Goal: Find specific page/section: Find specific page/section

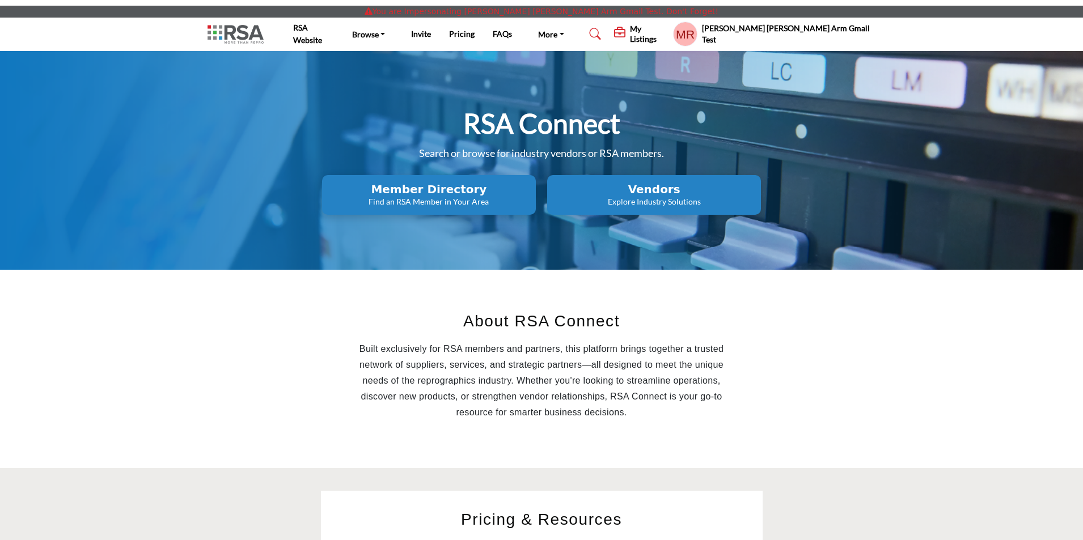
click at [667, 36] on h5 "My Listings" at bounding box center [648, 34] width 37 height 20
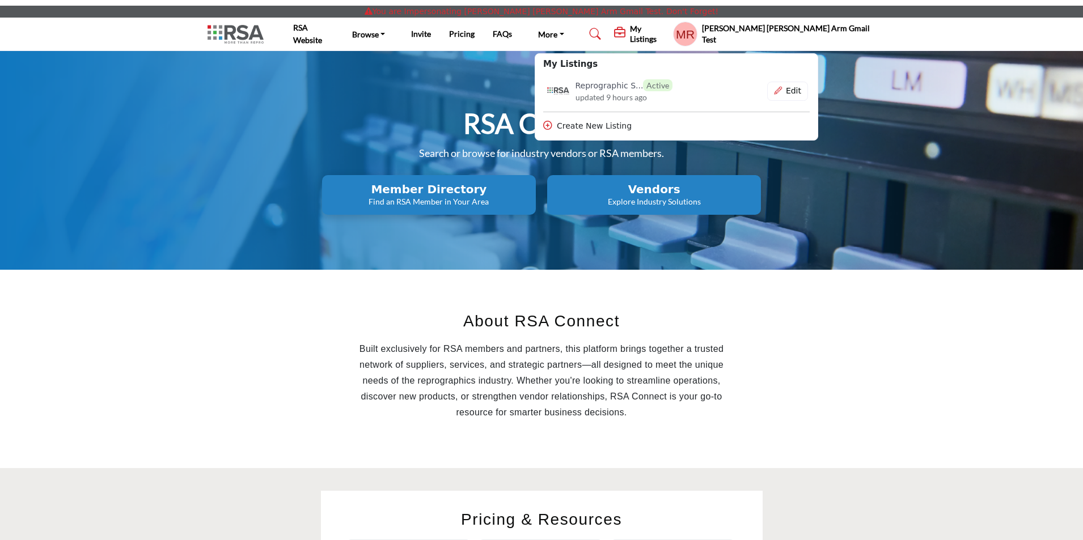
click at [667, 36] on h5 "My Listings" at bounding box center [648, 34] width 37 height 20
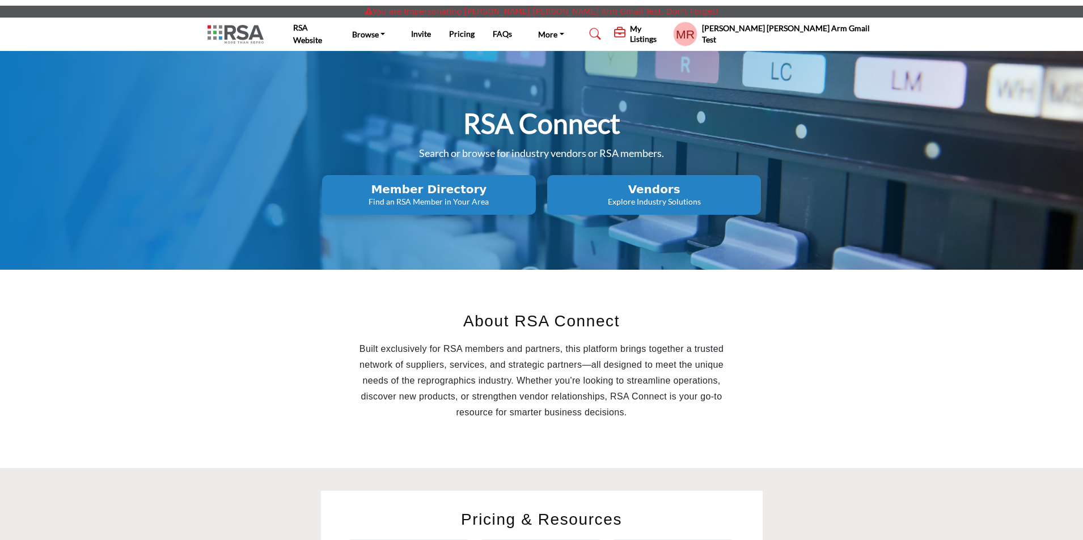
click at [697, 36] on profile-featured-a244d053-718b-4624-b301-5f4b6dd02faa "Show hide supplier dropdown" at bounding box center [685, 34] width 24 height 25
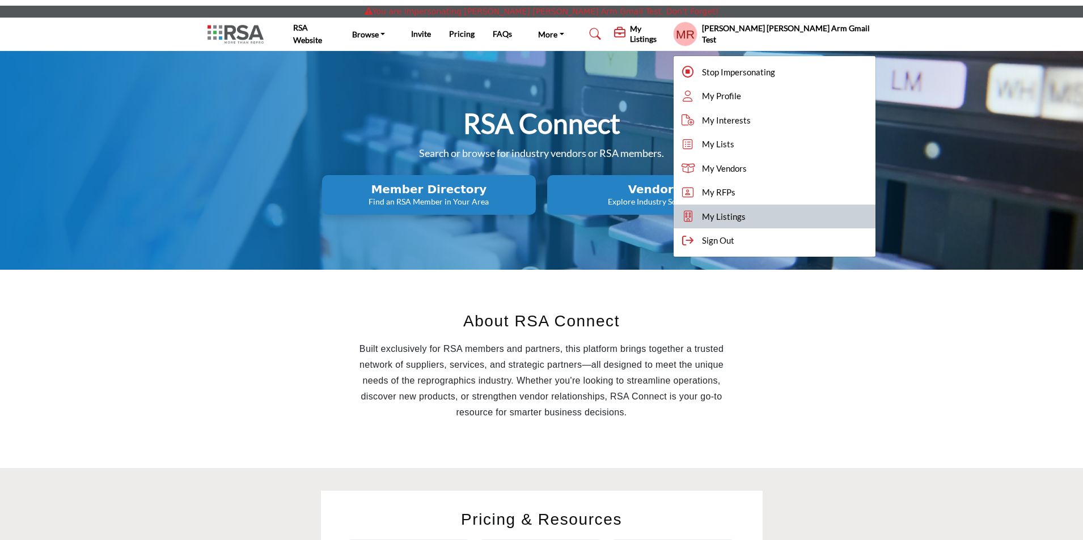
click at [745, 213] on span "My Listings" at bounding box center [724, 216] width 44 height 13
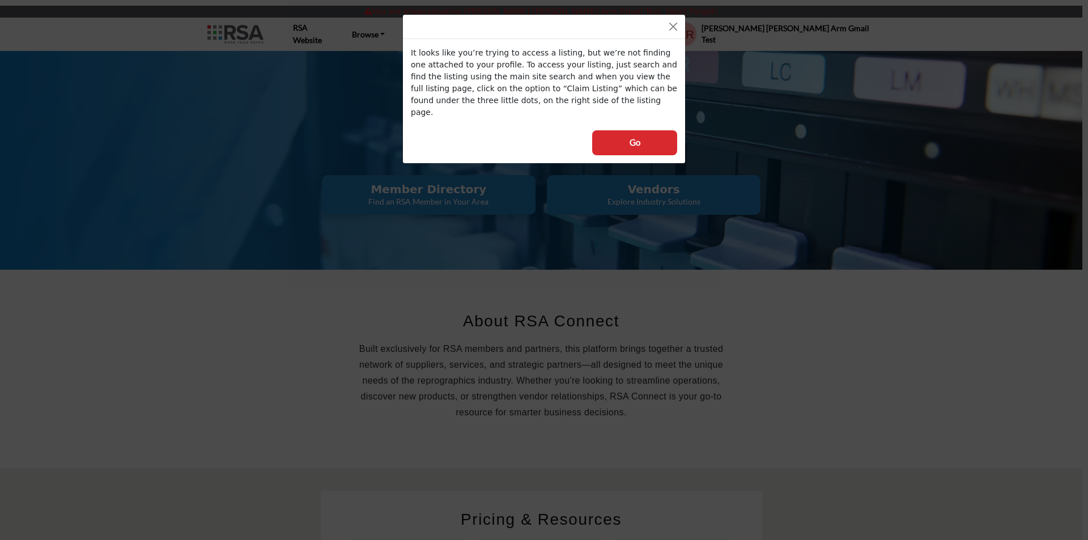
drag, startPoint x: 544, startPoint y: 24, endPoint x: 422, endPoint y: 32, distance: 122.1
click at [425, 31] on div at bounding box center [544, 27] width 282 height 24
drag, startPoint x: 422, startPoint y: 32, endPoint x: 553, endPoint y: 46, distance: 131.2
click at [553, 46] on div "It looks like you’re trying to access a listing, but we’re not finding one atta…" at bounding box center [543, 89] width 283 height 150
click at [595, 34] on div at bounding box center [544, 27] width 282 height 24
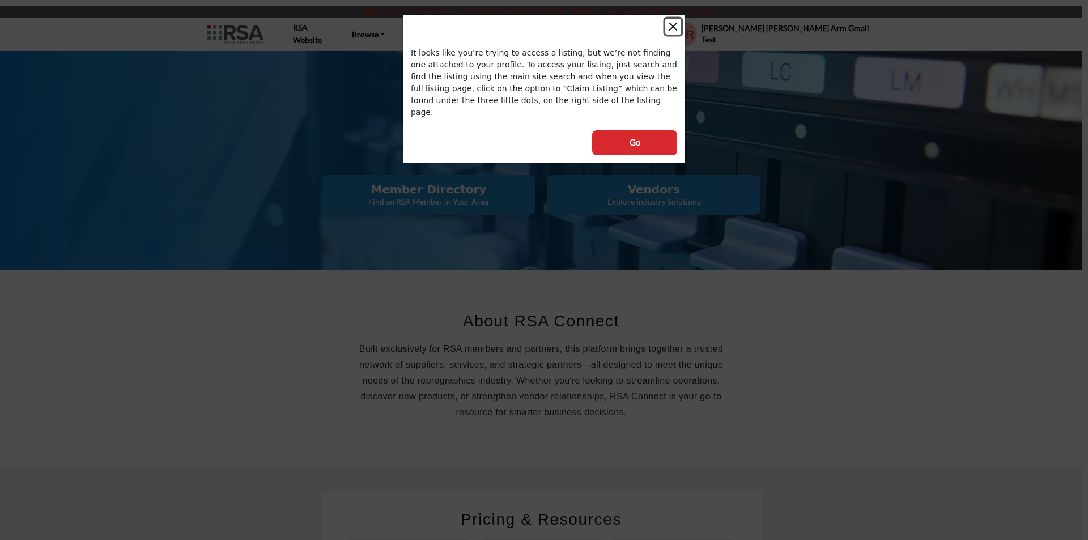
click at [671, 25] on button "Close" at bounding box center [674, 27] width 16 height 16
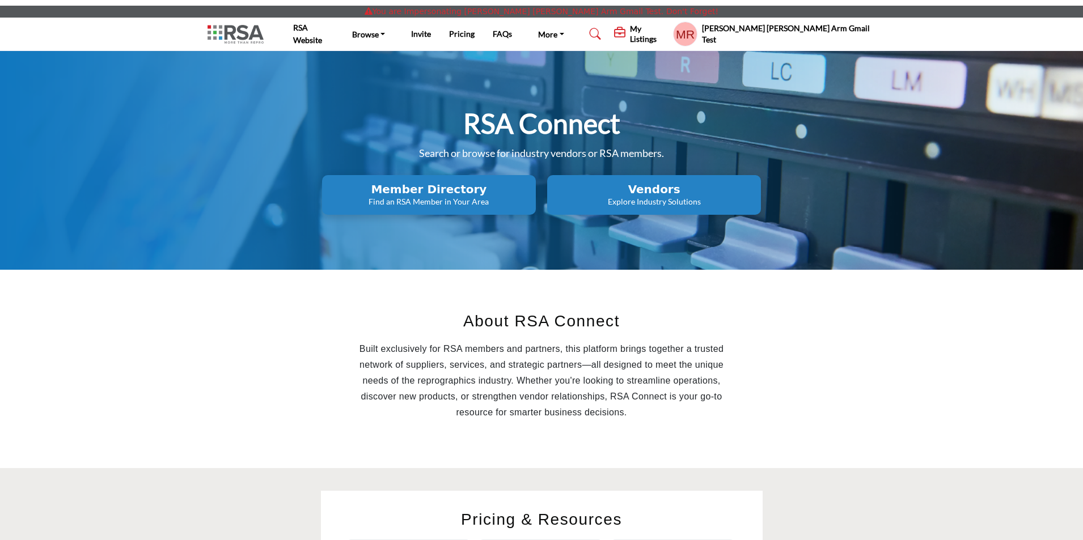
click at [667, 37] on h5 "My Listings" at bounding box center [648, 34] width 37 height 20
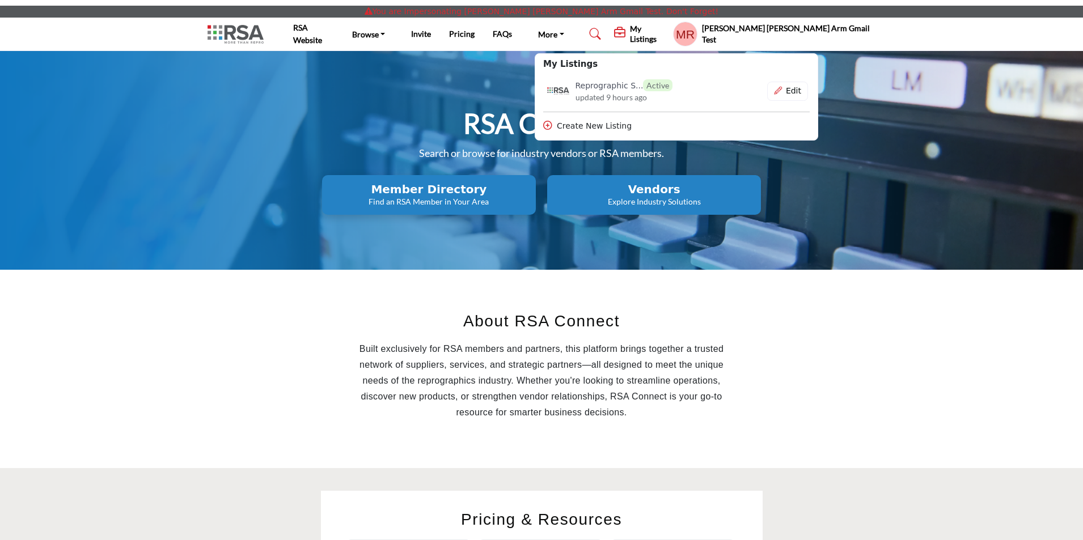
click at [667, 37] on h5 "My Listings" at bounding box center [648, 34] width 37 height 20
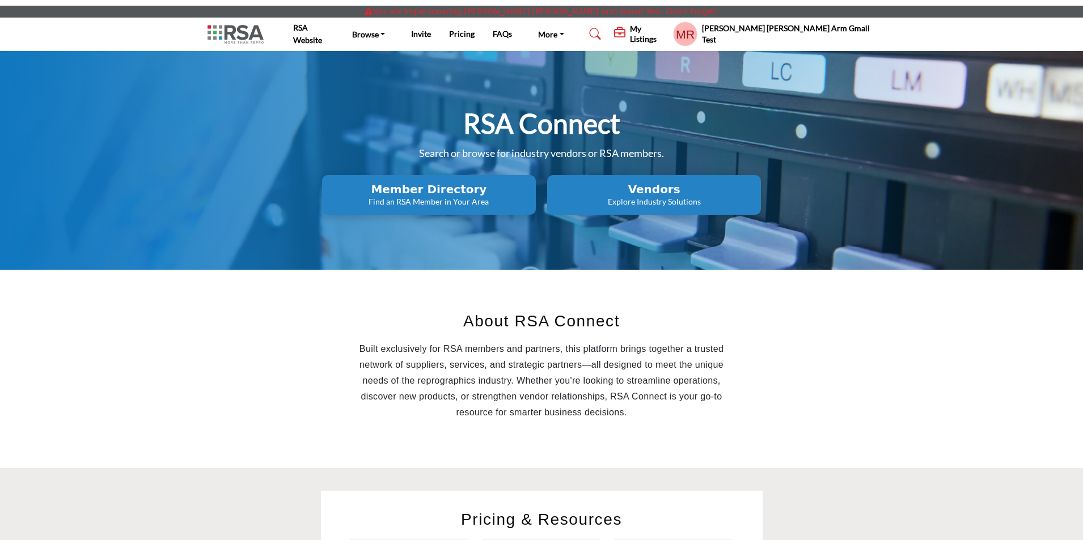
click at [697, 38] on profile-featured-a244d053-718b-4624-b301-5f4b6dd02faa "Show hide supplier dropdown" at bounding box center [685, 34] width 24 height 25
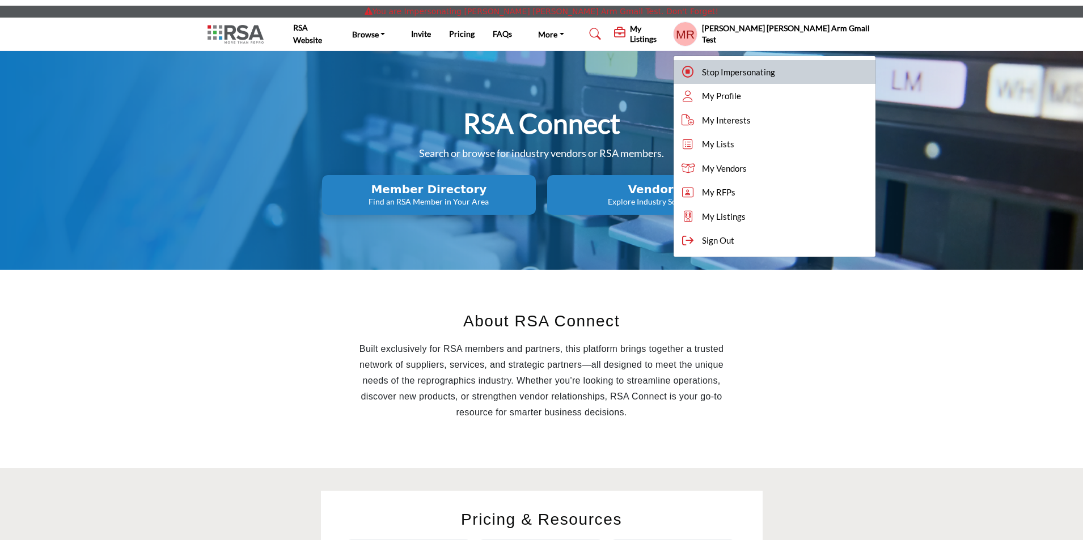
click at [775, 71] on span "Stop Impersonating" at bounding box center [738, 72] width 73 height 13
